Goal: Transaction & Acquisition: Register for event/course

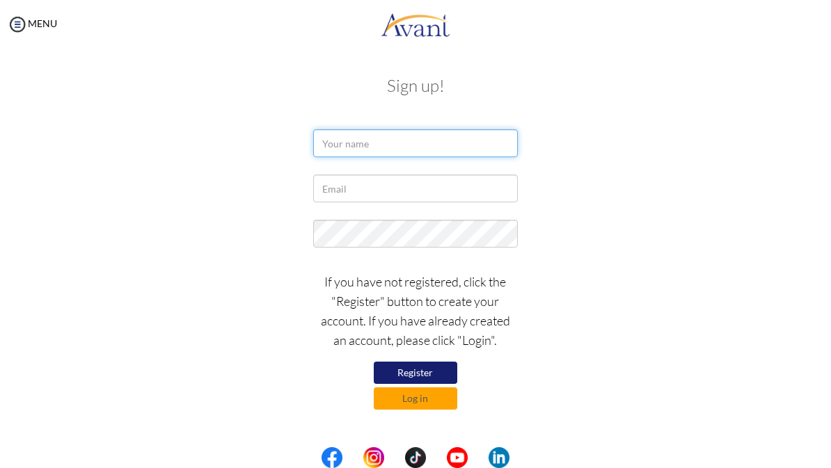
click at [413, 147] on input "text" at bounding box center [415, 143] width 204 height 28
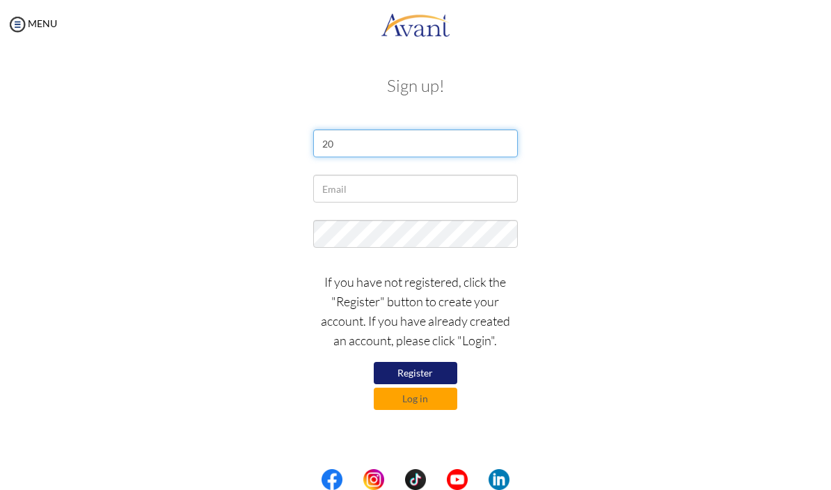
type input "2"
type input "Oshin Magar"
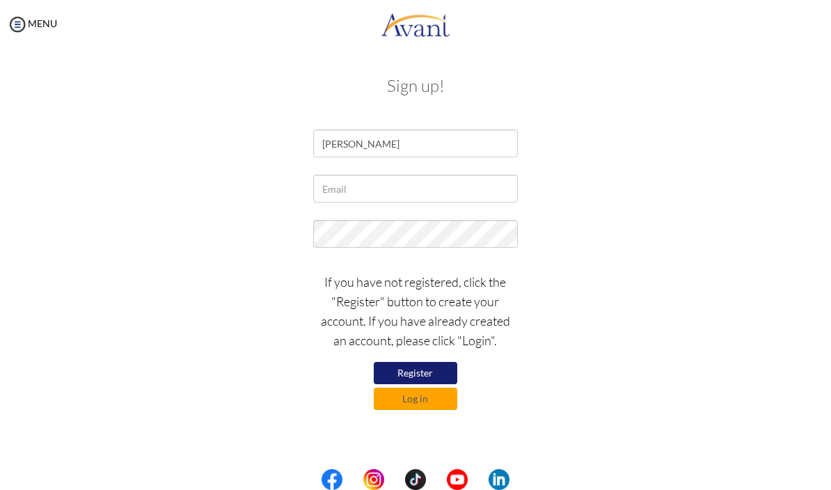
click at [423, 184] on input "text" at bounding box center [415, 189] width 204 height 28
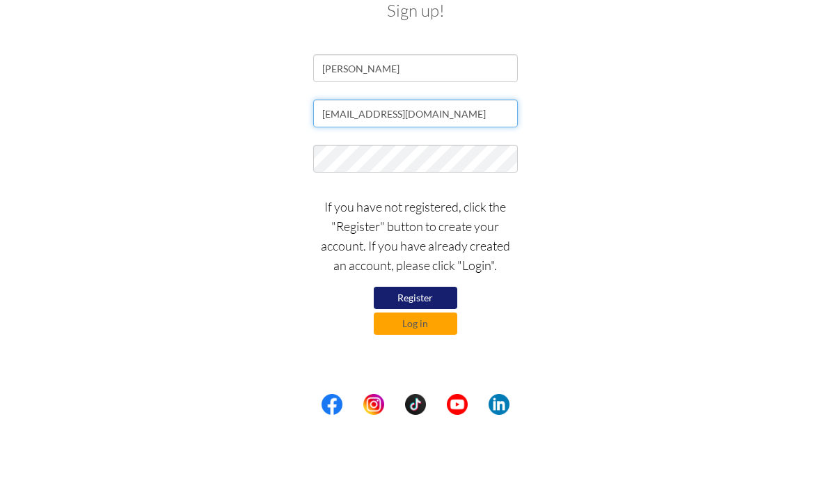
type input "[EMAIL_ADDRESS][DOMAIN_NAME]"
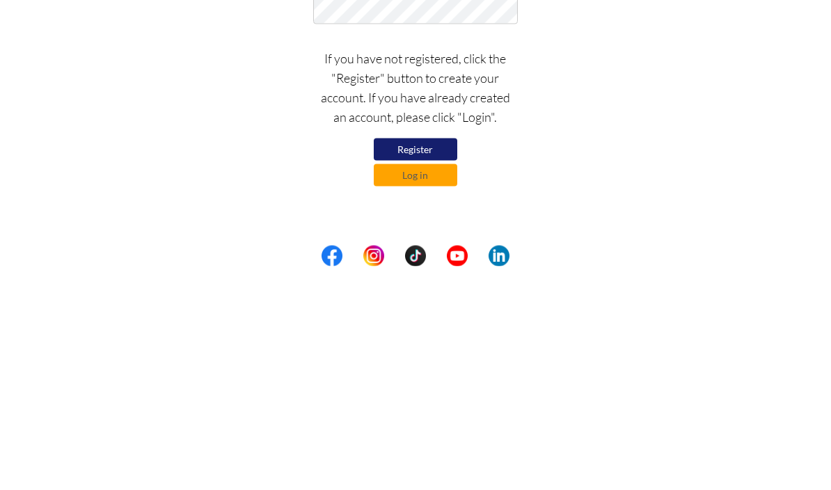
click at [432, 362] on button "Register" at bounding box center [416, 373] width 84 height 22
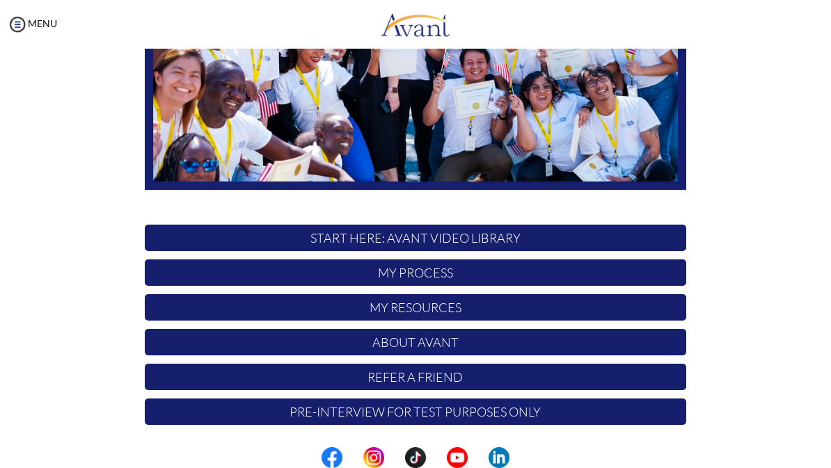
scroll to position [239, 0]
click at [477, 275] on p "My Process" at bounding box center [416, 273] width 542 height 26
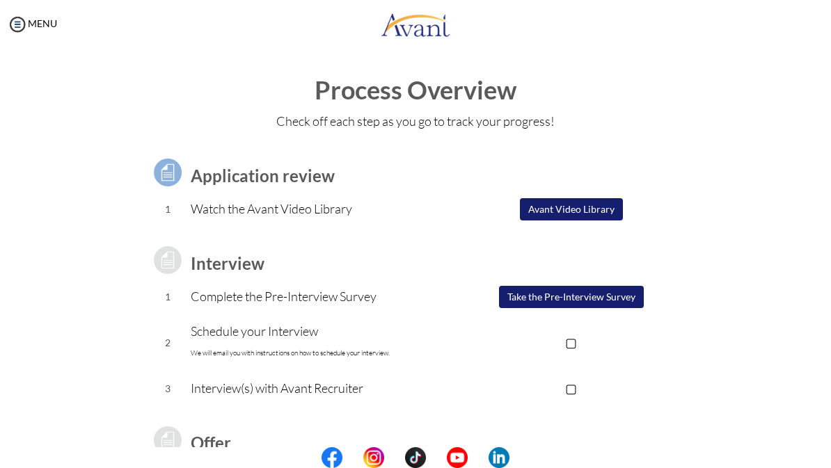
scroll to position [0, 0]
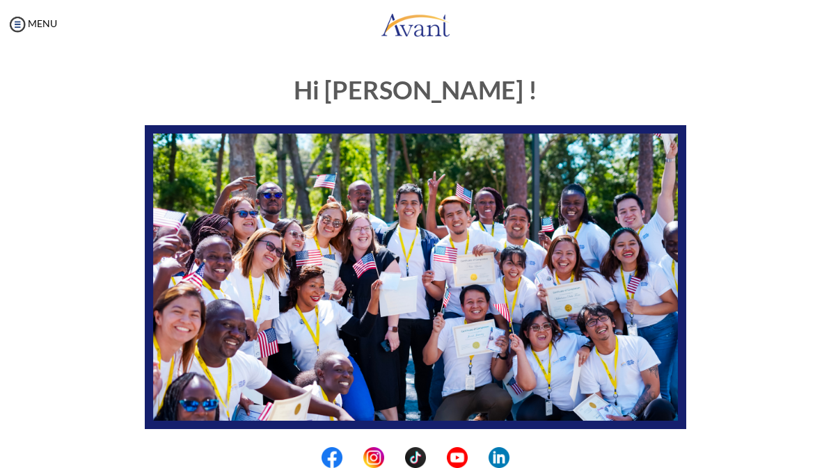
click at [25, 26] on img at bounding box center [17, 24] width 21 height 21
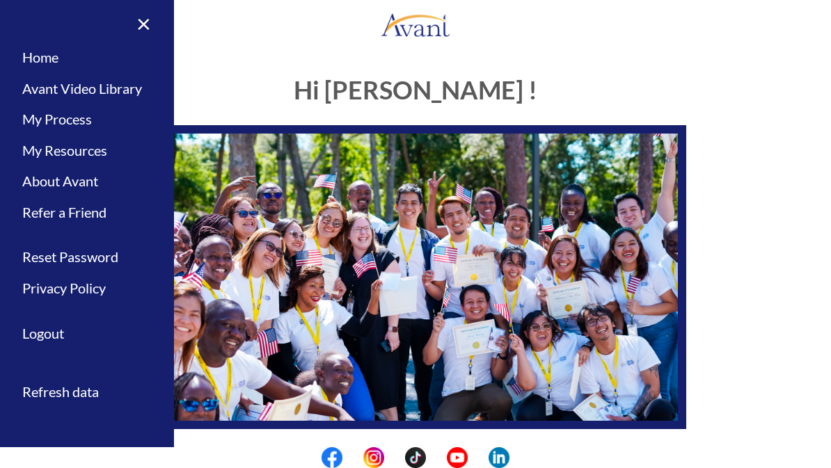
click at [103, 337] on link "Logout" at bounding box center [87, 333] width 174 height 31
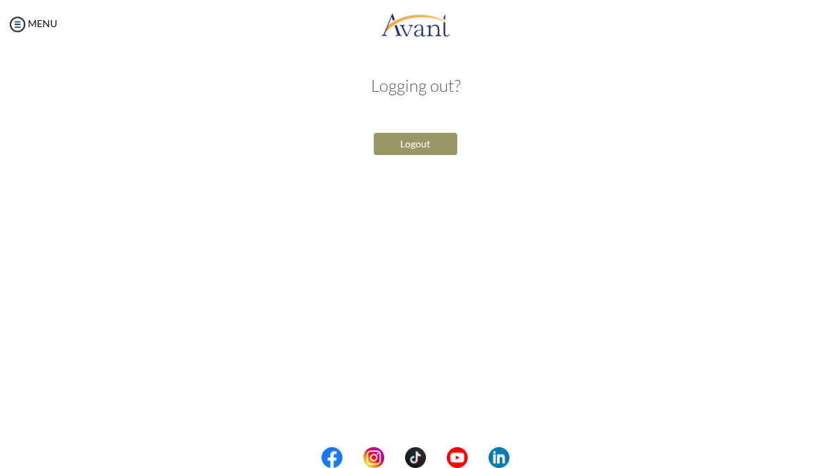
click at [430, 148] on button "Logout" at bounding box center [416, 144] width 84 height 22
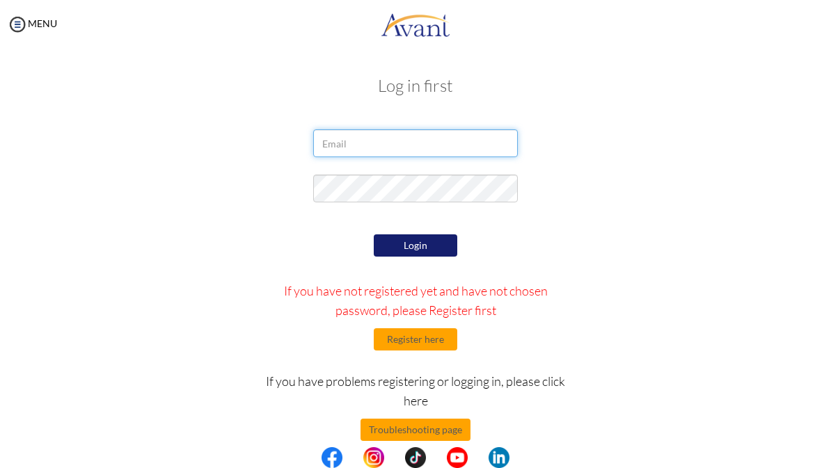
click at [409, 145] on input "email" at bounding box center [415, 143] width 204 height 28
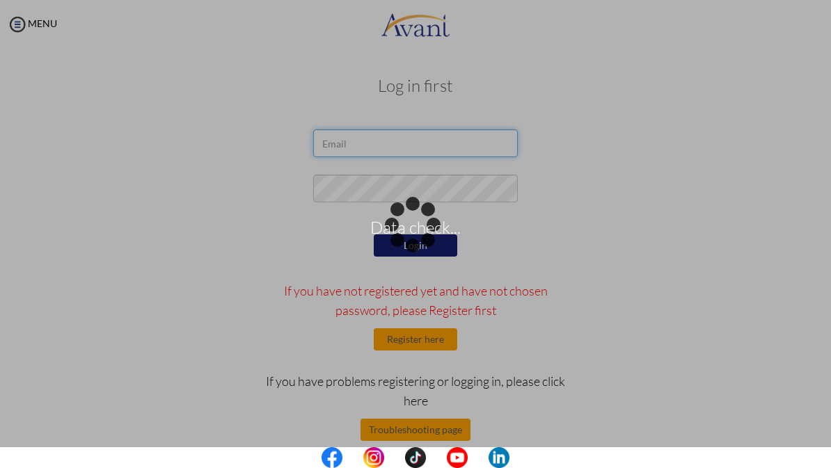
type input "[EMAIL_ADDRESS][DOMAIN_NAME]"
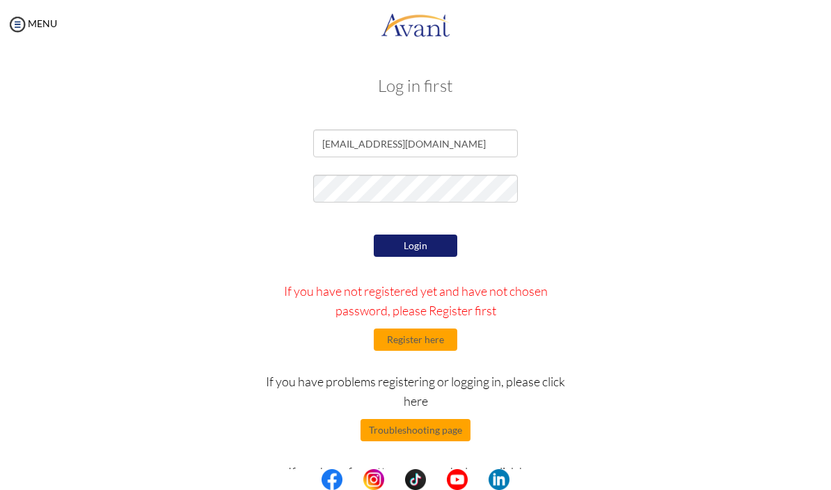
click at [624, 149] on div "[EMAIL_ADDRESS][DOMAIN_NAME]" at bounding box center [415, 146] width 675 height 35
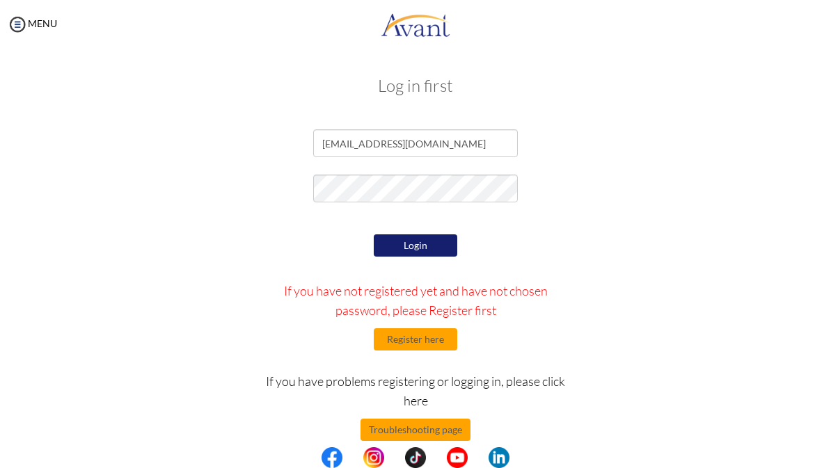
click at [432, 244] on button "Login" at bounding box center [416, 246] width 84 height 22
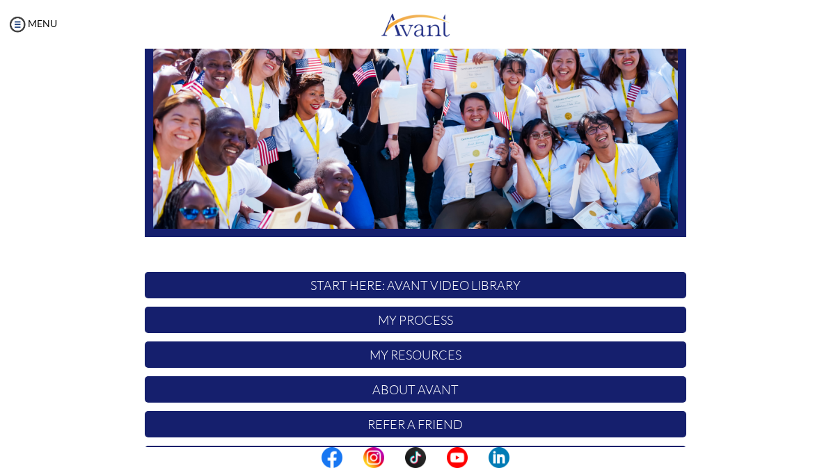
scroll to position [191, 0]
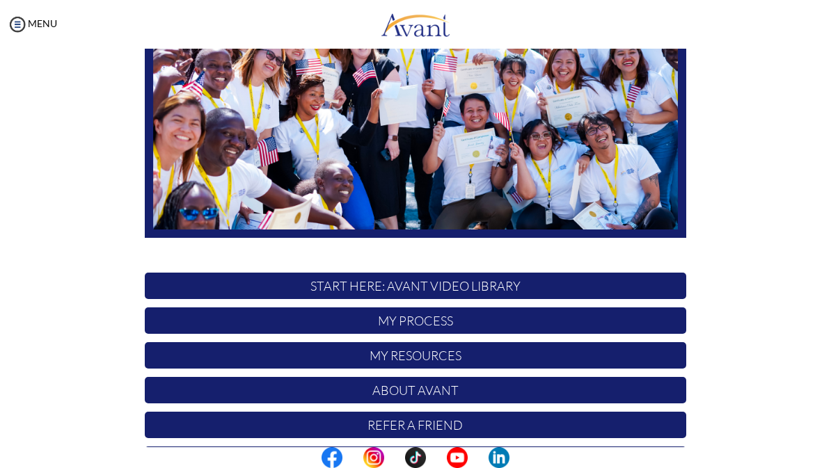
click at [479, 297] on p "START HERE: Avant Video Library" at bounding box center [416, 286] width 542 height 26
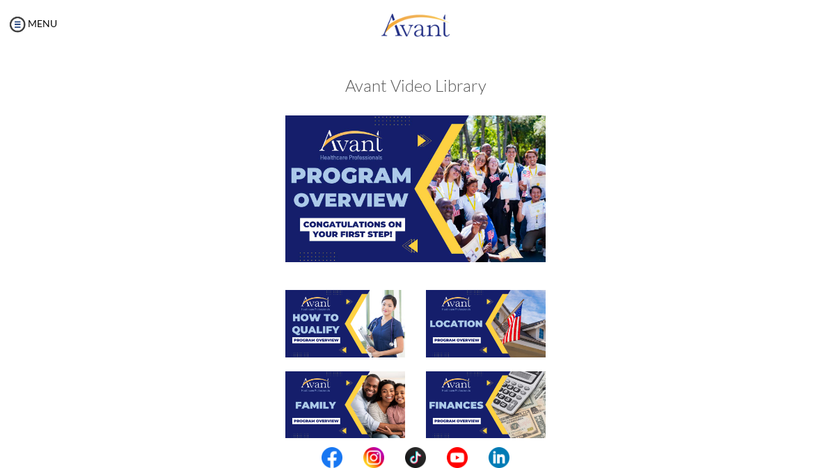
scroll to position [0, 0]
click at [469, 212] on img at bounding box center [415, 189] width 260 height 146
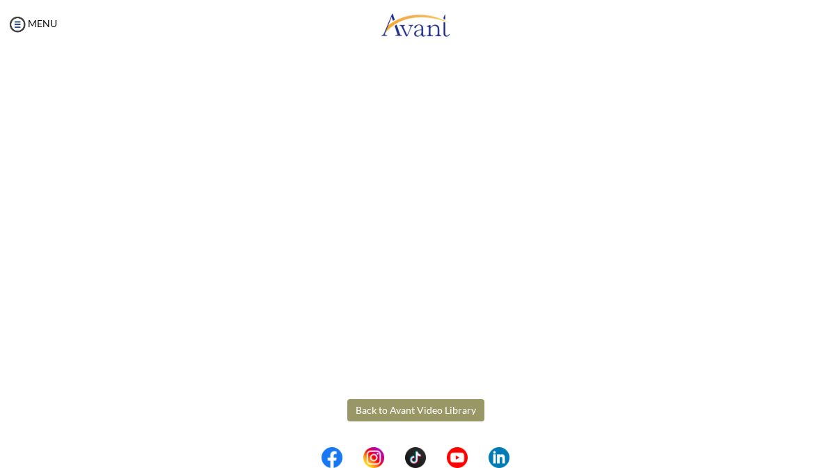
scroll to position [138, 0]
click at [420, 417] on body "Maintenance break. Please come back in 2 hours. MENU My Status What is the next…" at bounding box center [415, 234] width 831 height 468
click at [387, 413] on button "Back to Avant Video Library" at bounding box center [415, 411] width 137 height 22
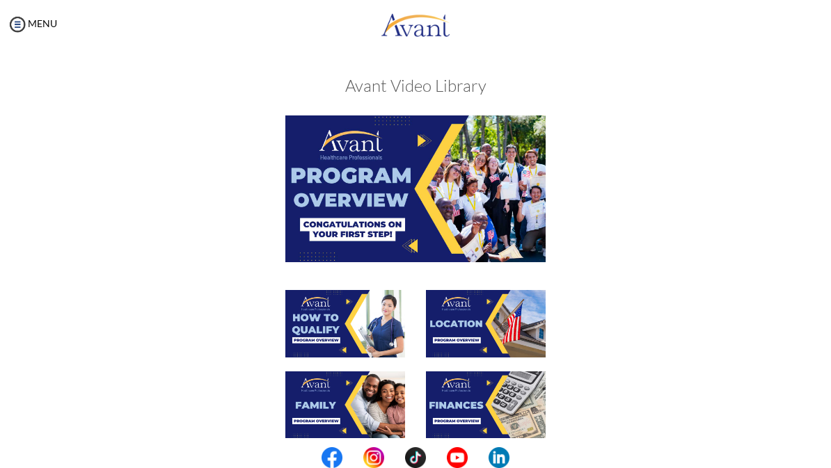
click at [372, 321] on img at bounding box center [345, 324] width 120 height 68
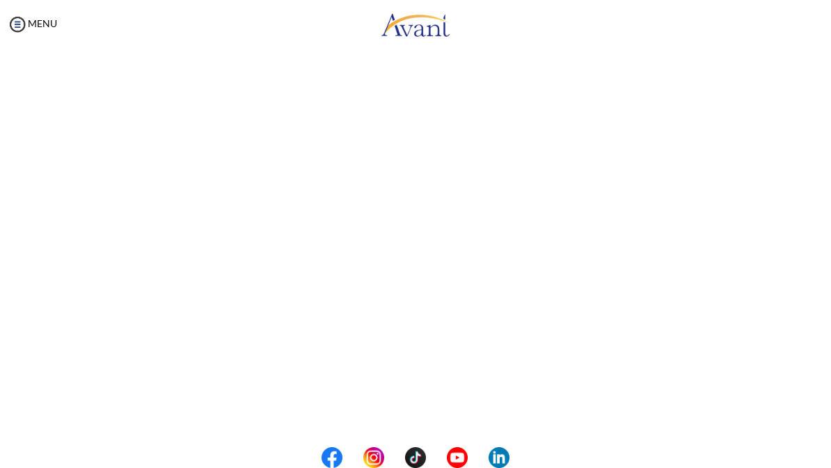
scroll to position [54, 0]
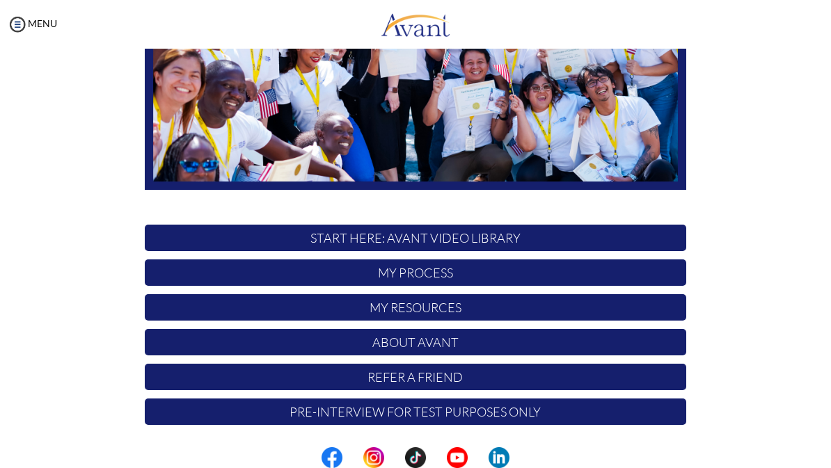
scroll to position [239, 0]
click at [465, 240] on p "START HERE: Avant Video Library" at bounding box center [416, 238] width 542 height 26
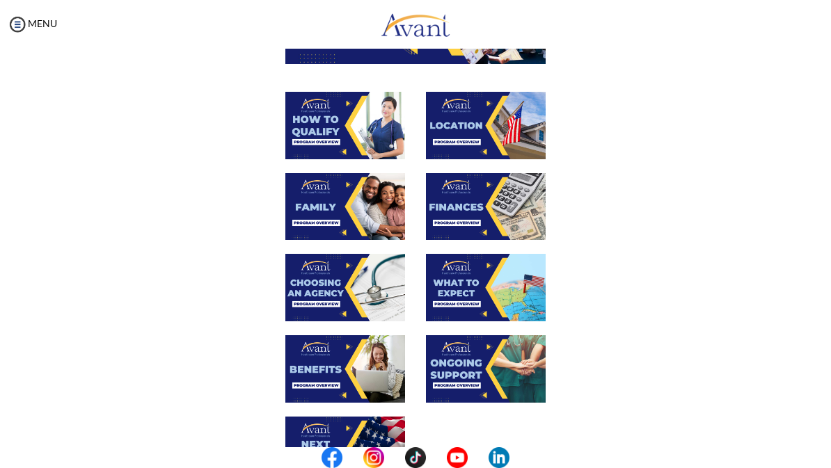
scroll to position [199, 0]
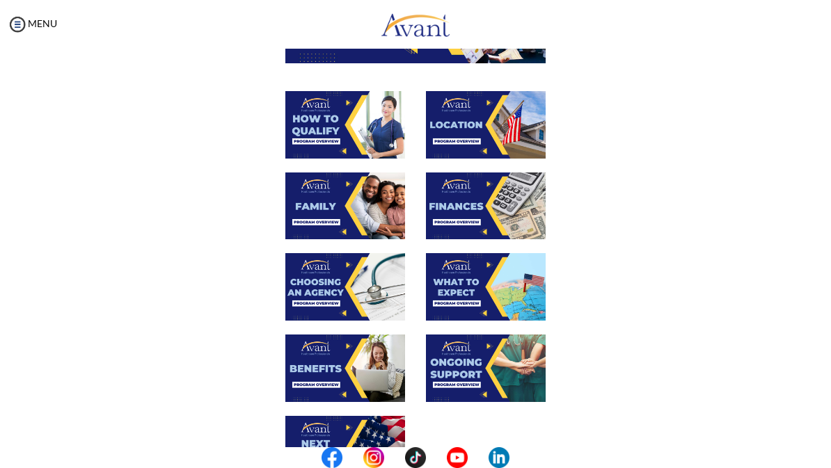
click at [482, 131] on img at bounding box center [486, 125] width 120 height 68
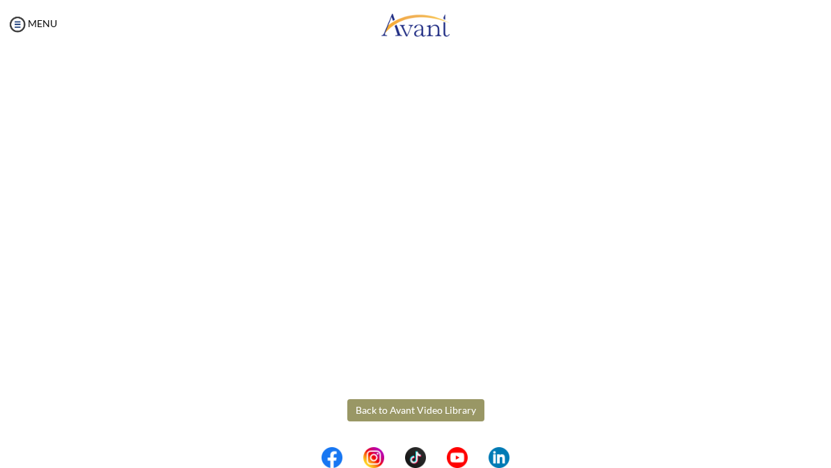
scroll to position [138, 0]
click at [402, 415] on body "Maintenance break. Please come back in 2 hours. MENU My Status What is the next…" at bounding box center [415, 234] width 831 height 468
click at [402, 416] on button "Back to Avant Video Library" at bounding box center [415, 411] width 137 height 22
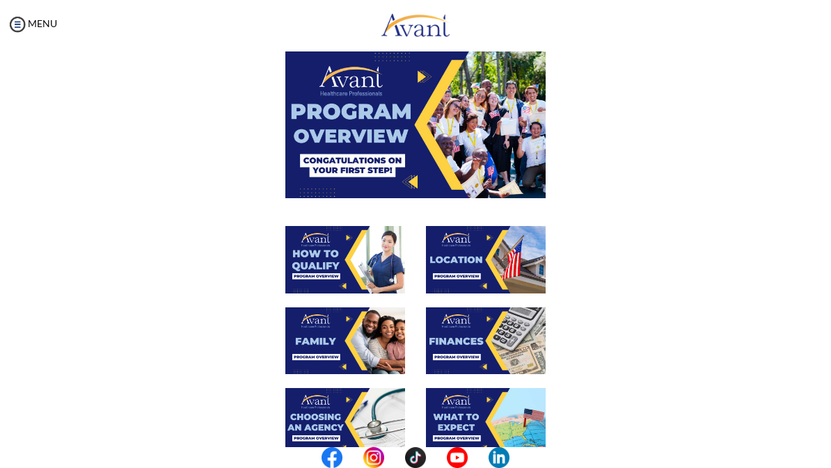
scroll to position [63, 0]
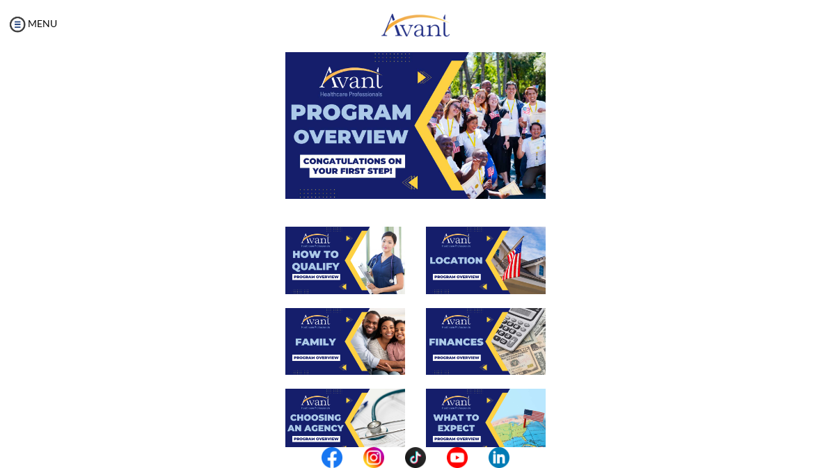
click at [369, 347] on img at bounding box center [345, 342] width 120 height 68
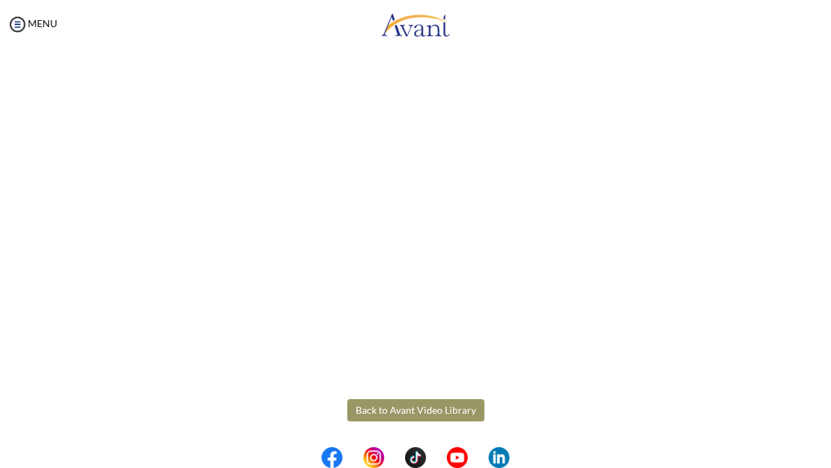
scroll to position [260, 0]
click at [449, 418] on body "Maintenance break. Please come back in 2 hours. MENU My Status What is the next…" at bounding box center [415, 234] width 831 height 468
click at [441, 421] on button "Back to Avant Video Library" at bounding box center [415, 411] width 137 height 22
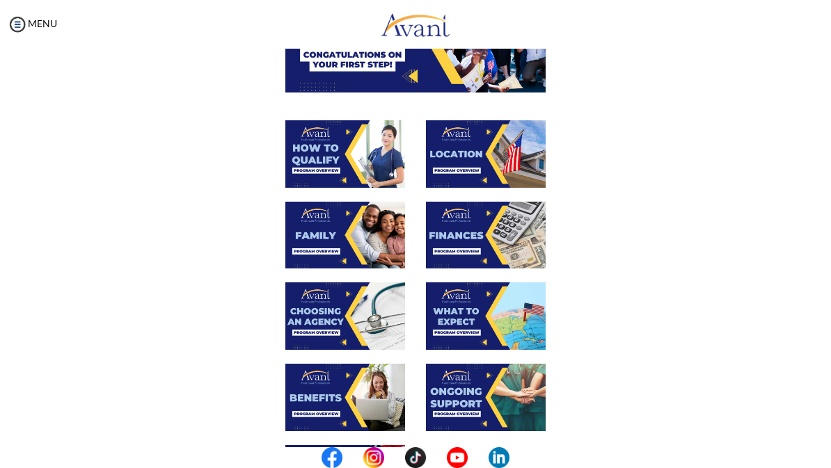
scroll to position [171, 0]
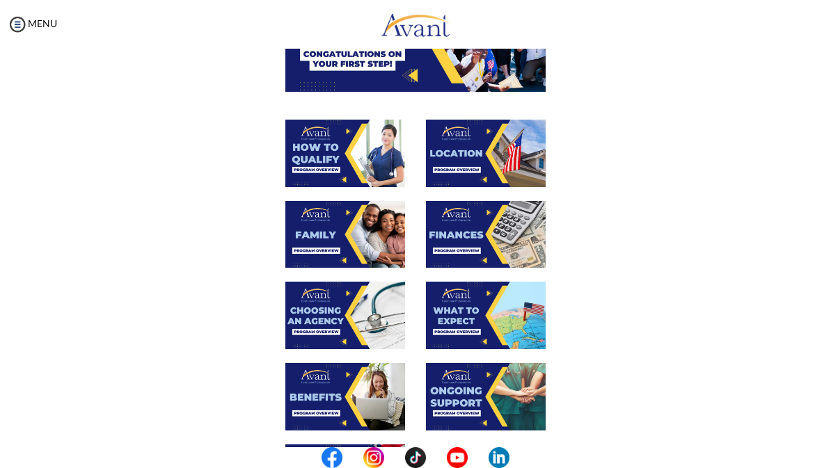
click at [498, 246] on img at bounding box center [486, 235] width 120 height 68
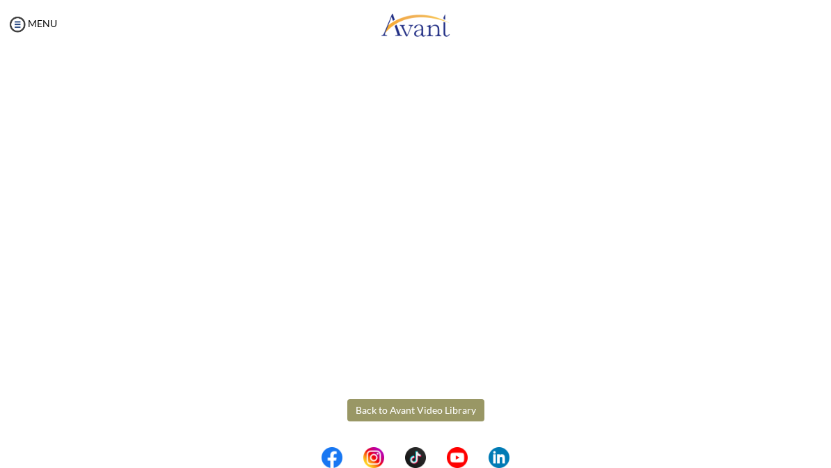
scroll to position [138, 0]
click at [381, 411] on body "Maintenance break. Please come back in 2 hours. MENU My Status What is the next…" at bounding box center [415, 234] width 831 height 468
click at [383, 411] on button "Back to Avant Video Library" at bounding box center [415, 411] width 137 height 22
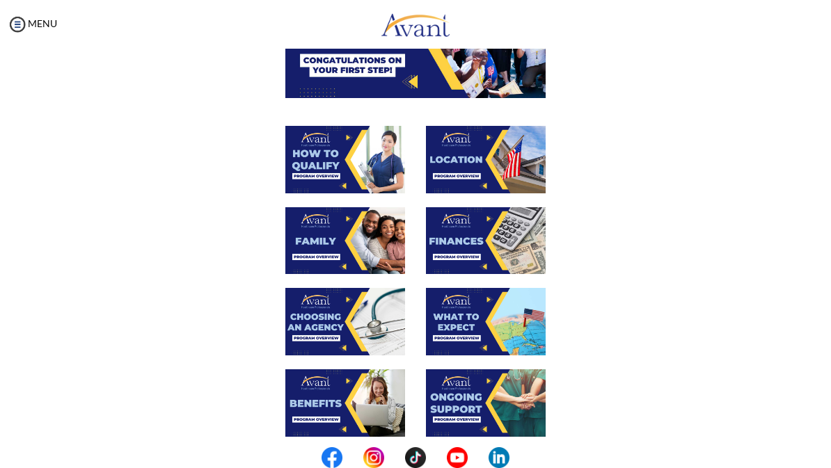
scroll to position [182, 0]
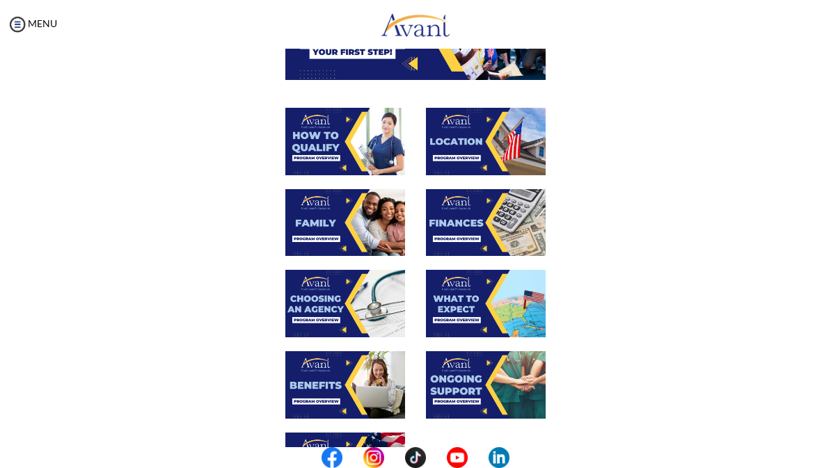
click at [373, 311] on img at bounding box center [345, 304] width 120 height 68
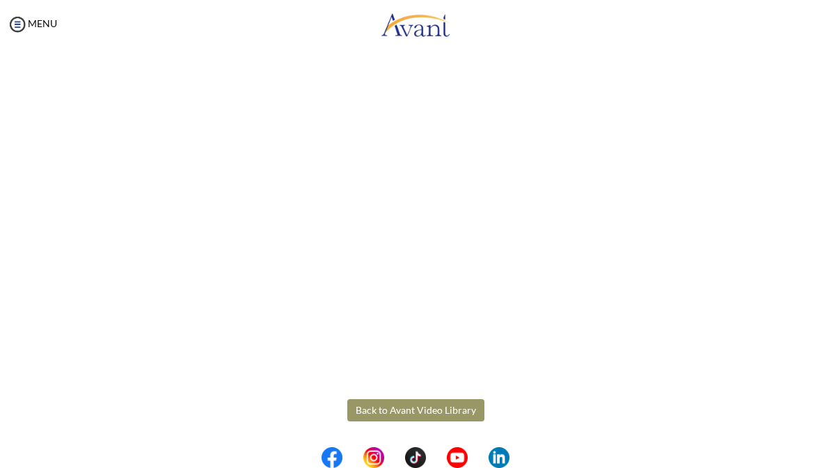
scroll to position [260, 0]
click at [387, 410] on body "Maintenance break. Please come back in 2 hours. MENU My Status What is the next…" at bounding box center [415, 234] width 831 height 468
click at [434, 421] on button "Back to Avant Video Library" at bounding box center [415, 411] width 137 height 22
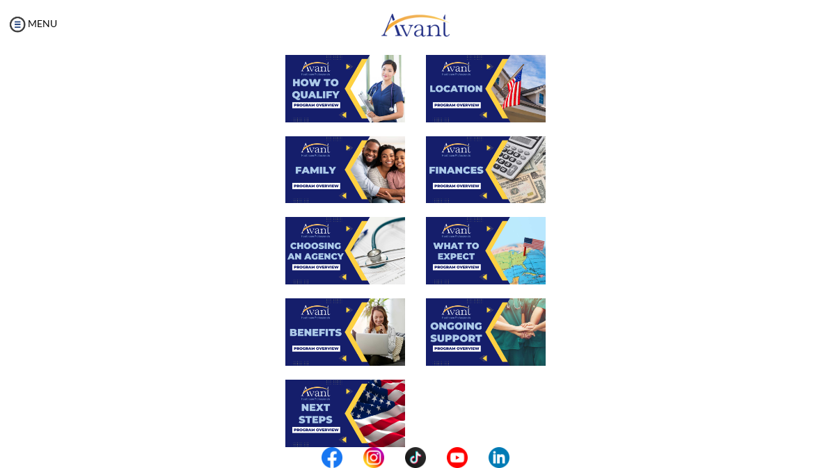
scroll to position [236, 0]
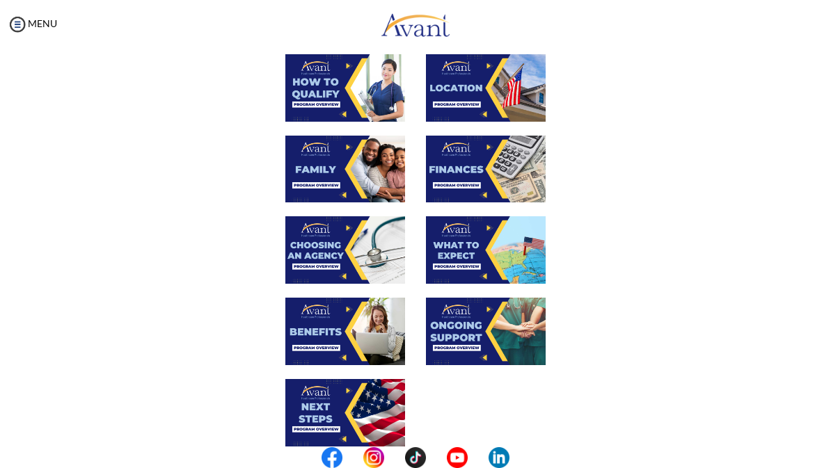
click at [492, 260] on img at bounding box center [486, 250] width 120 height 68
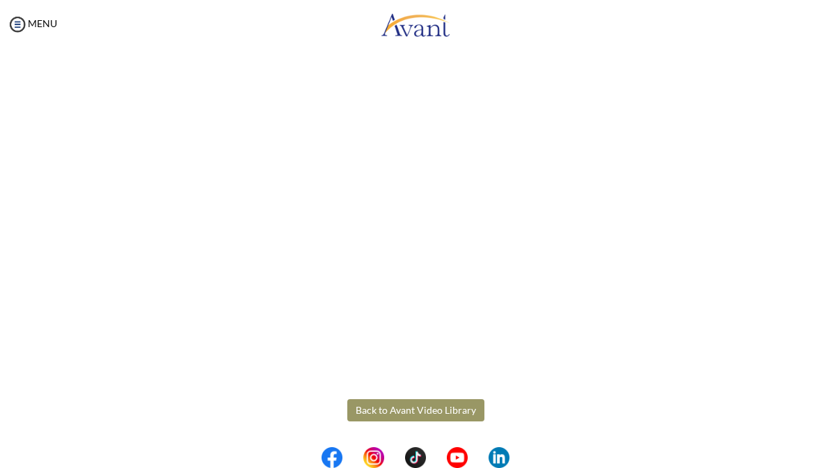
scroll to position [260, 0]
click at [397, 409] on body "Maintenance break. Please come back in 2 hours. MENU My Status What is the next…" at bounding box center [415, 234] width 831 height 468
click at [392, 413] on button "Back to Avant Video Library" at bounding box center [415, 411] width 137 height 22
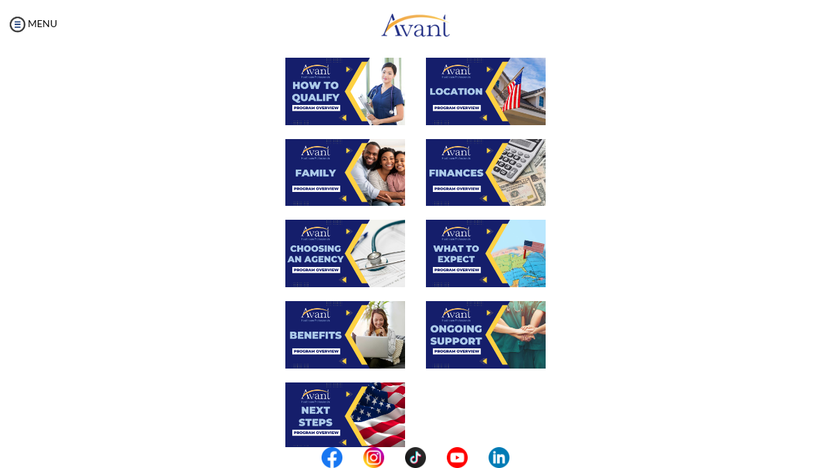
scroll to position [233, 0]
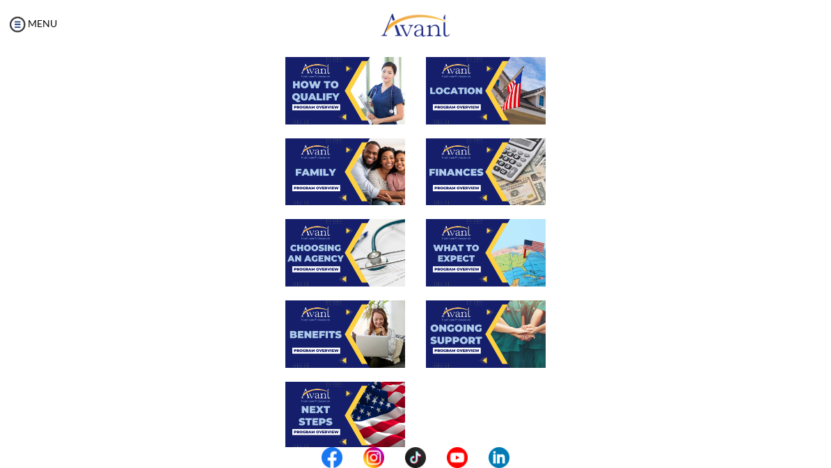
click at [368, 347] on img at bounding box center [345, 335] width 120 height 68
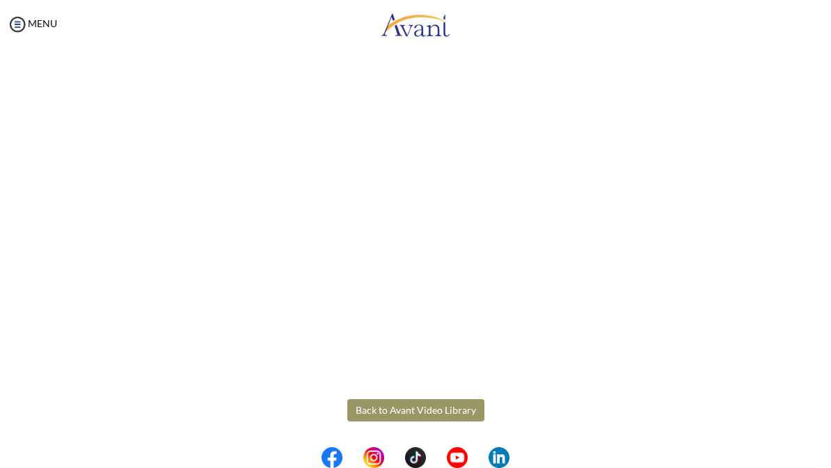
scroll to position [260, 0]
click at [387, 416] on body "Maintenance break. Please come back in 2 hours. MENU My Status What is the next…" at bounding box center [415, 234] width 831 height 468
click at [393, 416] on button "Back to Avant Video Library" at bounding box center [415, 411] width 137 height 22
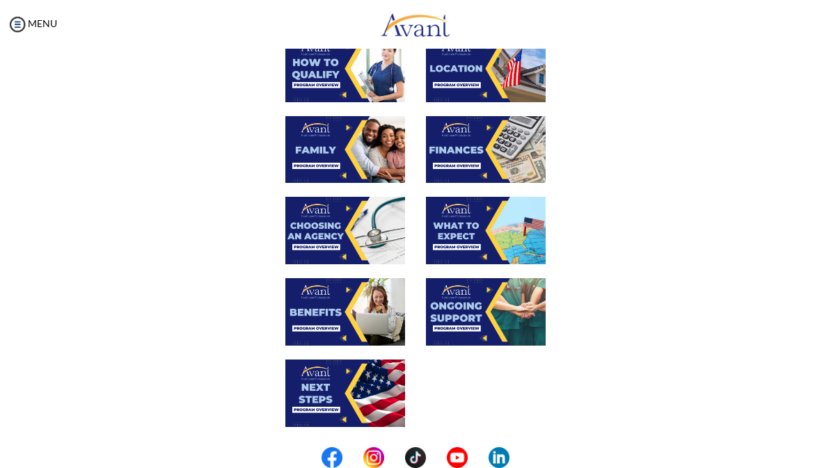
scroll to position [259, 0]
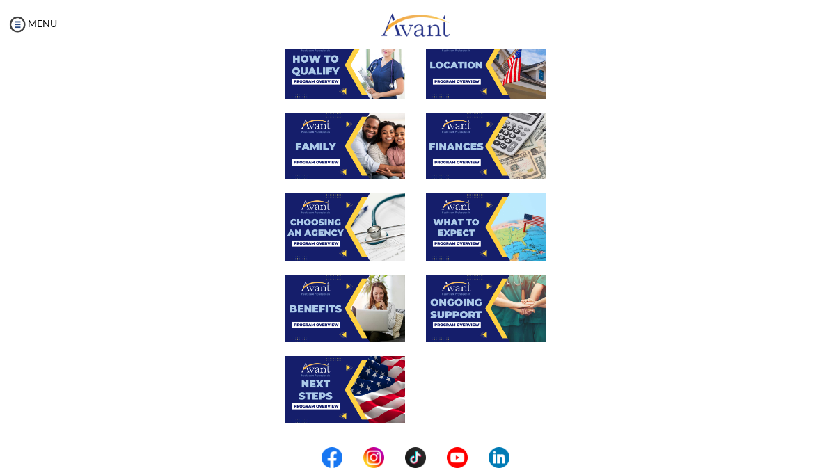
click at [476, 323] on img at bounding box center [486, 309] width 120 height 68
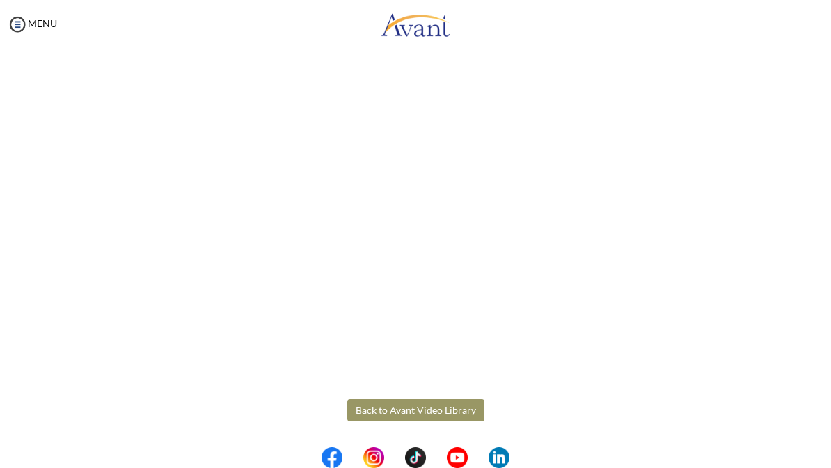
scroll to position [260, 0]
click at [389, 410] on body "Maintenance break. Please come back in 2 hours. MENU My Status What is the next…" at bounding box center [415, 234] width 831 height 468
click at [397, 415] on button "Back to Avant Video Library" at bounding box center [415, 411] width 137 height 22
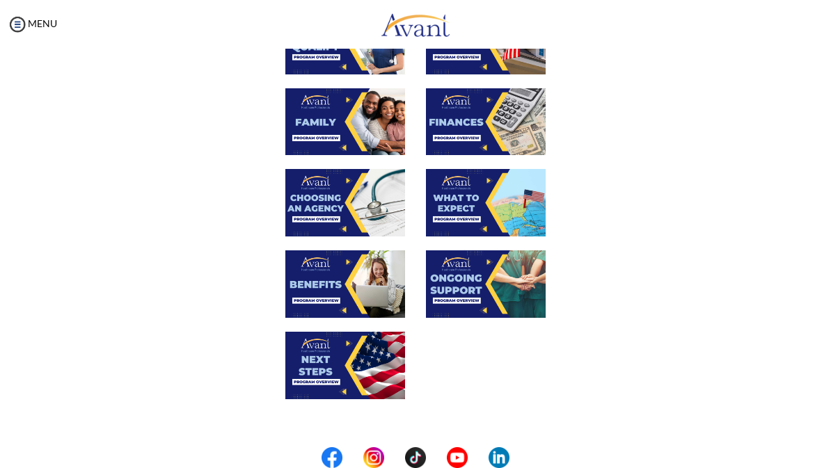
scroll to position [285, 0]
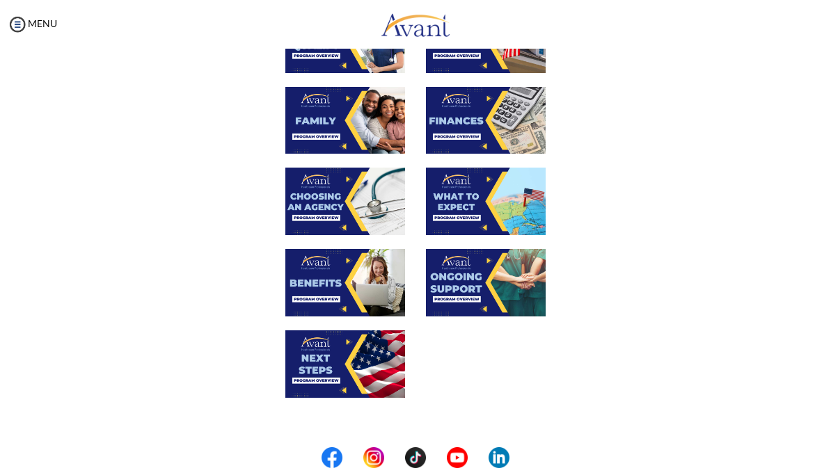
click at [354, 376] on img at bounding box center [345, 365] width 120 height 68
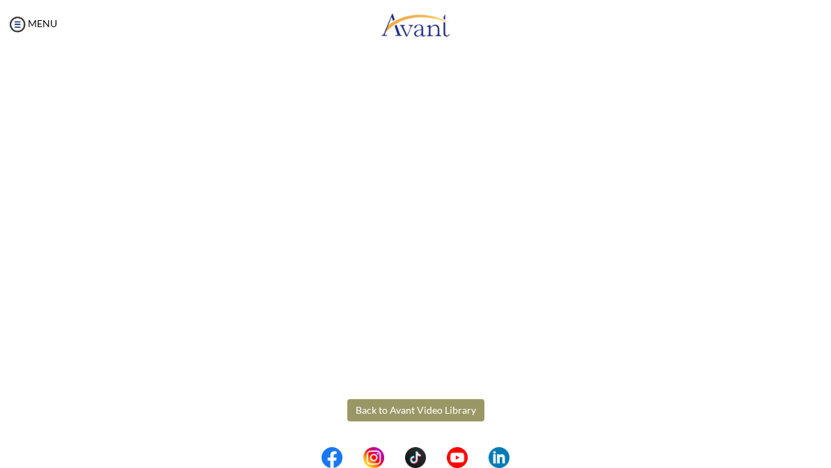
scroll to position [260, 0]
click at [393, 413] on body "Maintenance break. Please come back in 2 hours. MENU My Status What is the next…" at bounding box center [415, 234] width 831 height 468
click at [391, 421] on button "Back to Avant Video Library" at bounding box center [415, 411] width 137 height 22
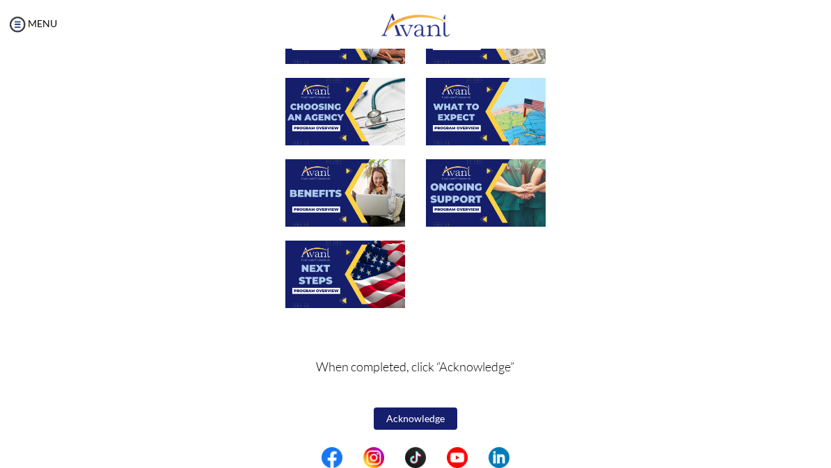
scroll to position [374, 0]
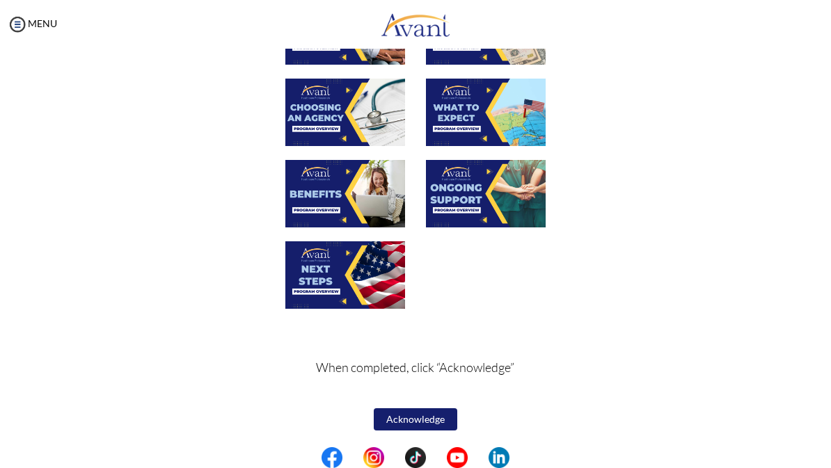
click at [435, 421] on button "Acknowledge" at bounding box center [416, 420] width 84 height 22
